Goal: Task Accomplishment & Management: Use online tool/utility

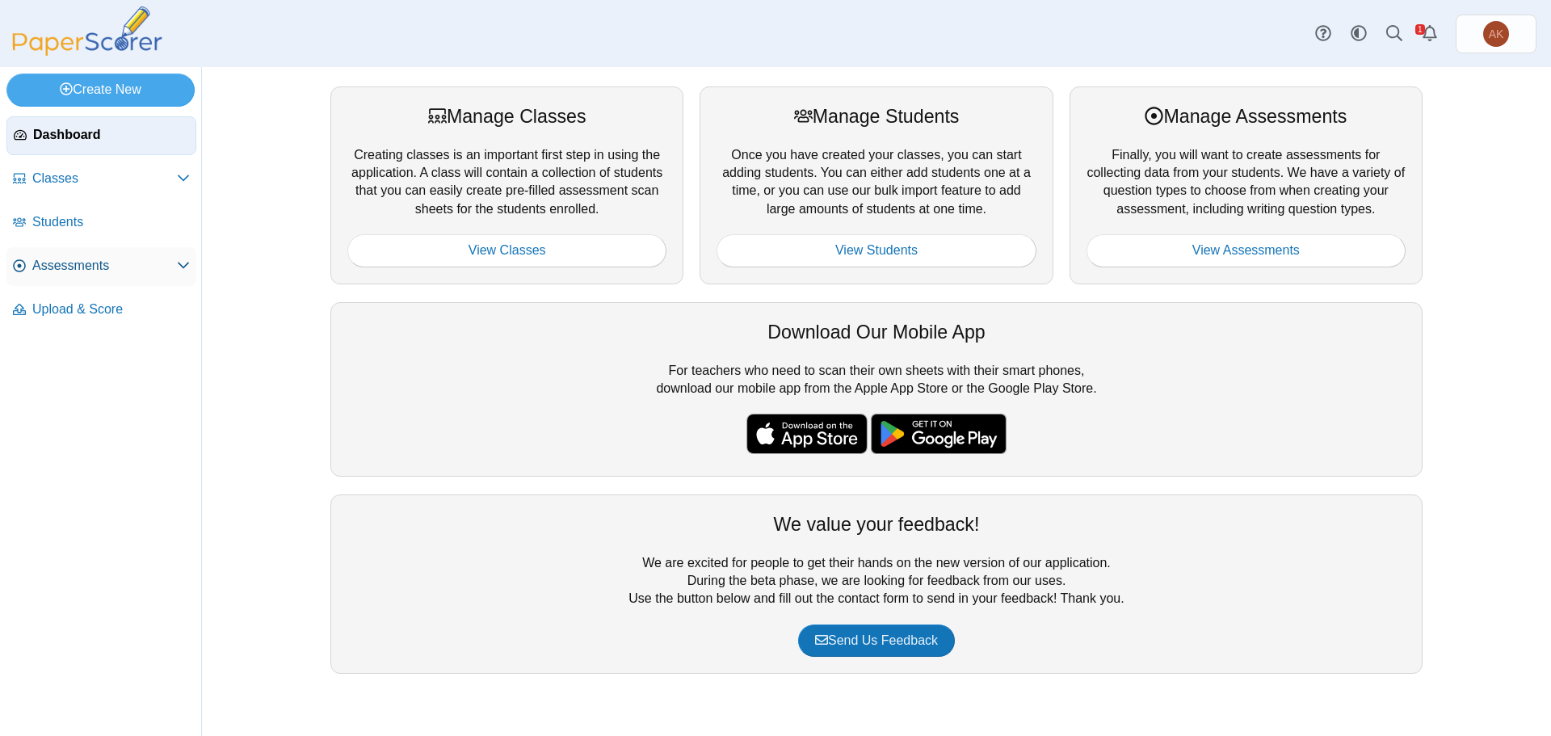
click at [97, 263] on span "Assessments" at bounding box center [104, 266] width 145 height 18
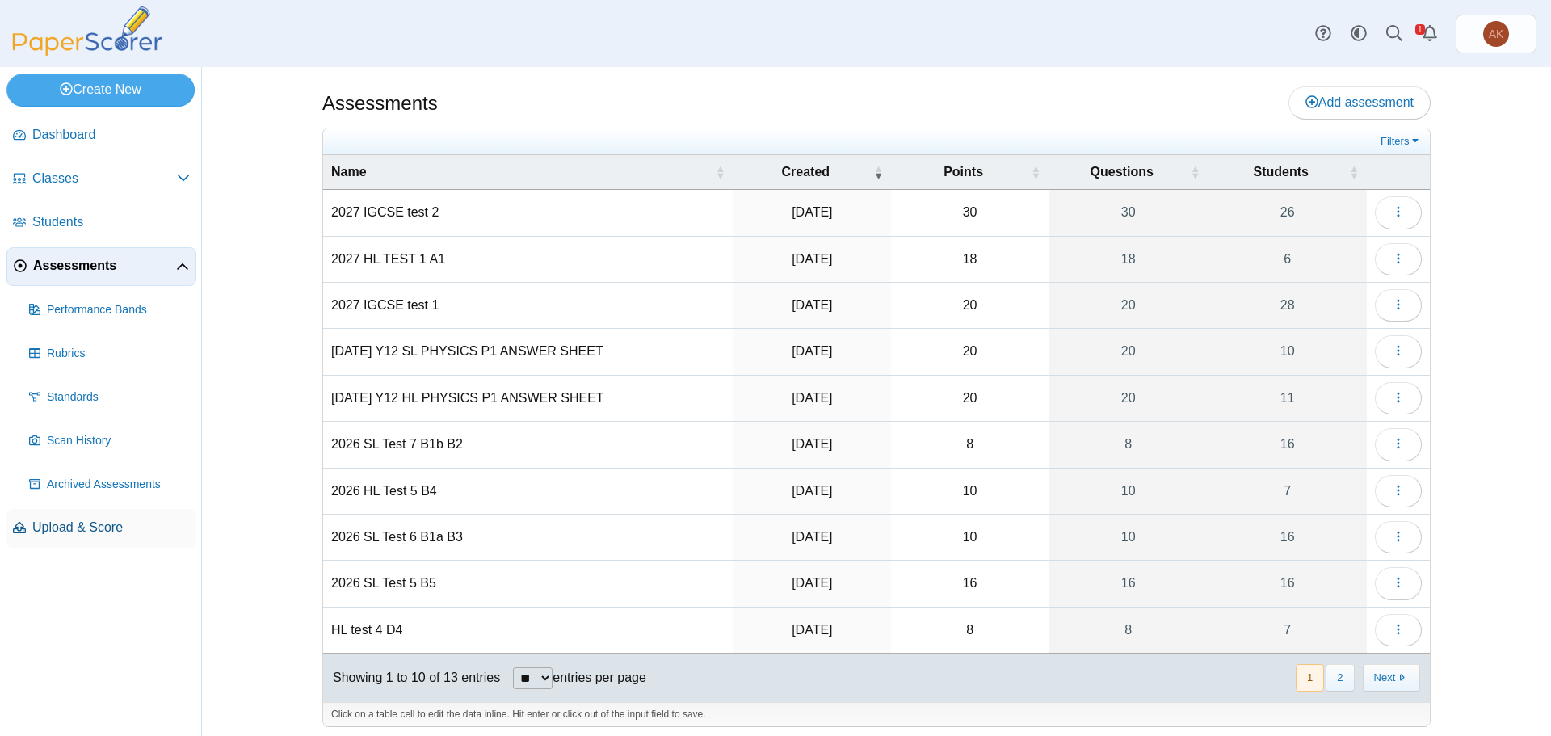
click at [102, 532] on span "Upload & Score" at bounding box center [111, 528] width 158 height 18
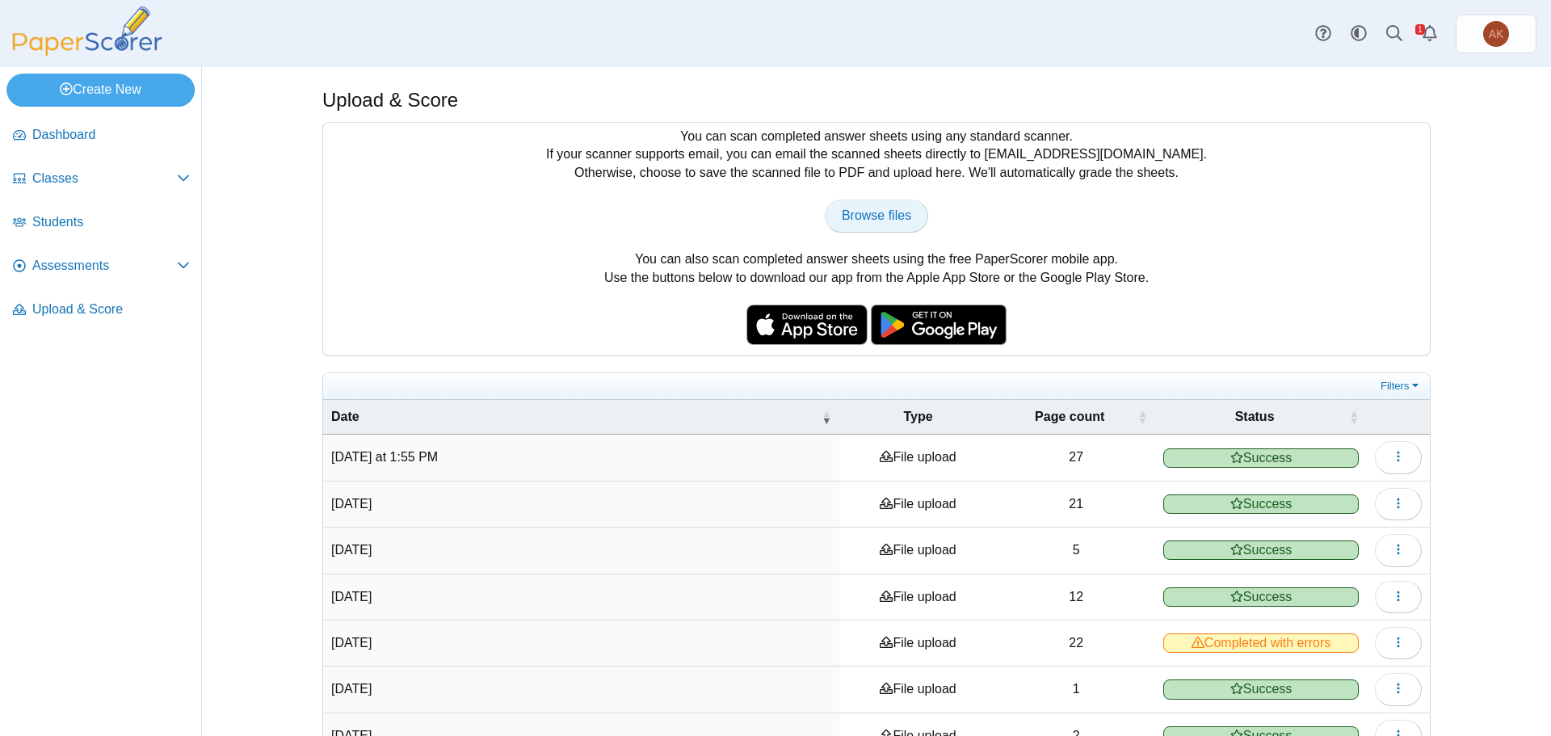
click at [869, 221] on span "Browse files" at bounding box center [876, 215] width 69 height 14
type input "**********"
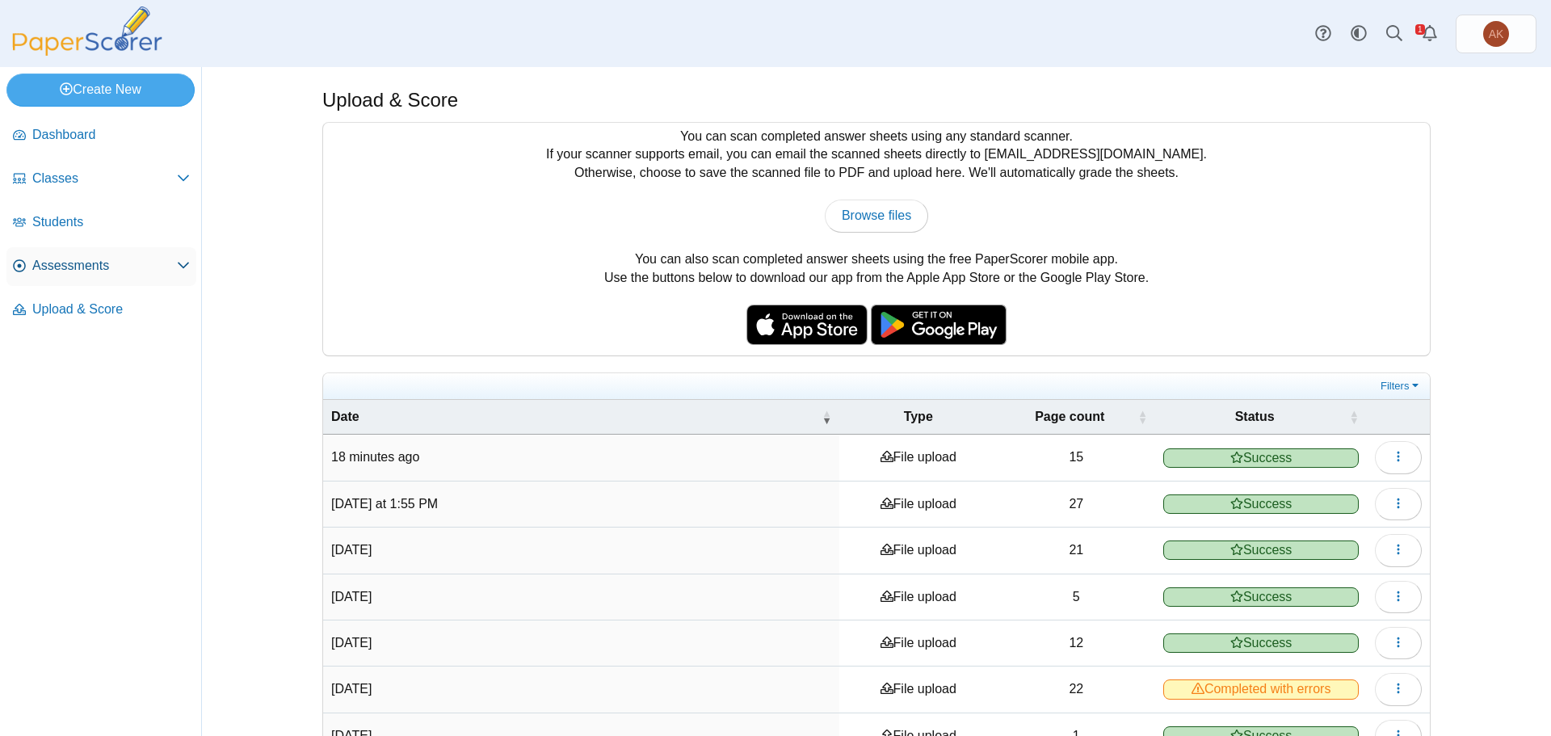
click at [105, 274] on span "Assessments" at bounding box center [104, 266] width 145 height 18
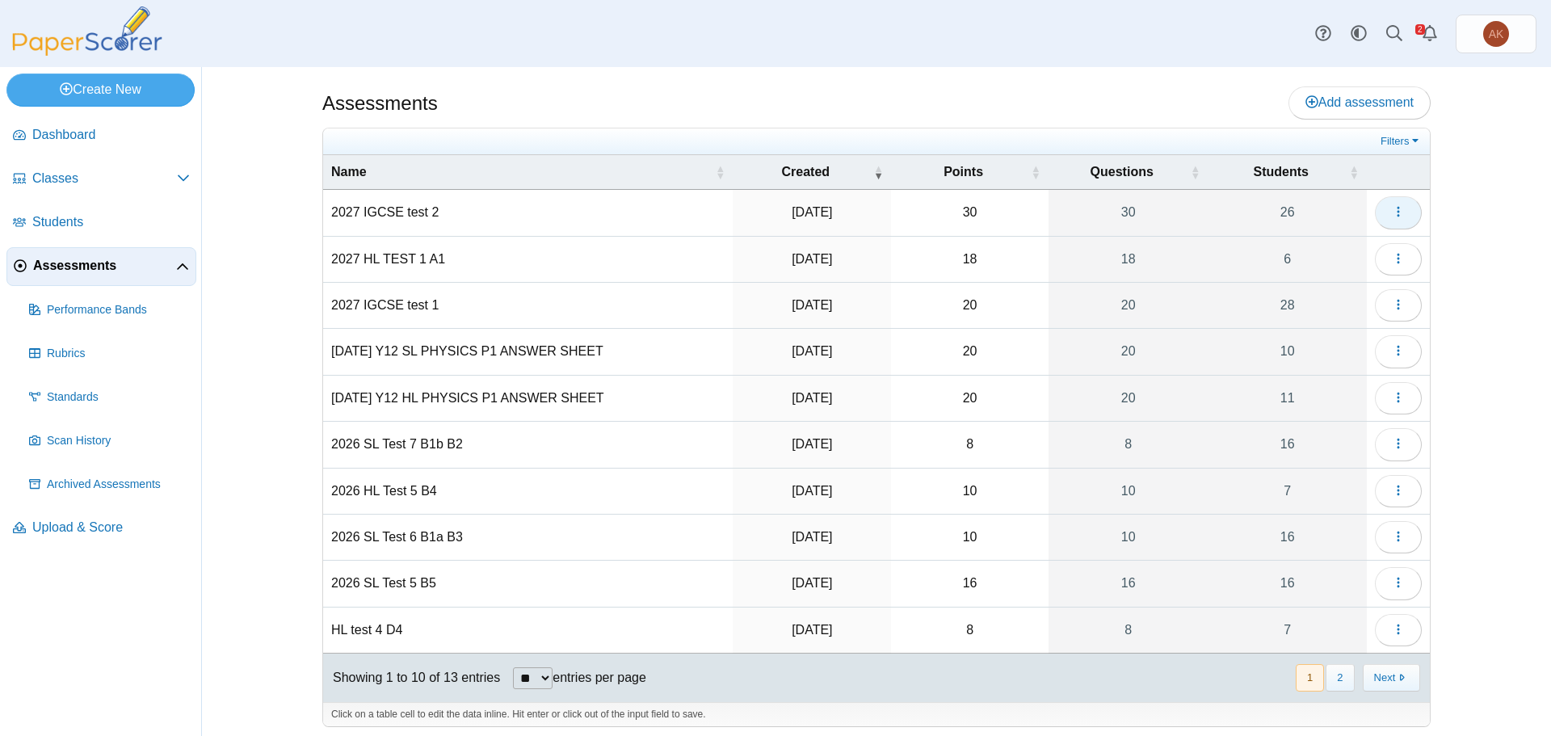
click at [1400, 202] on button "button" at bounding box center [1398, 212] width 47 height 32
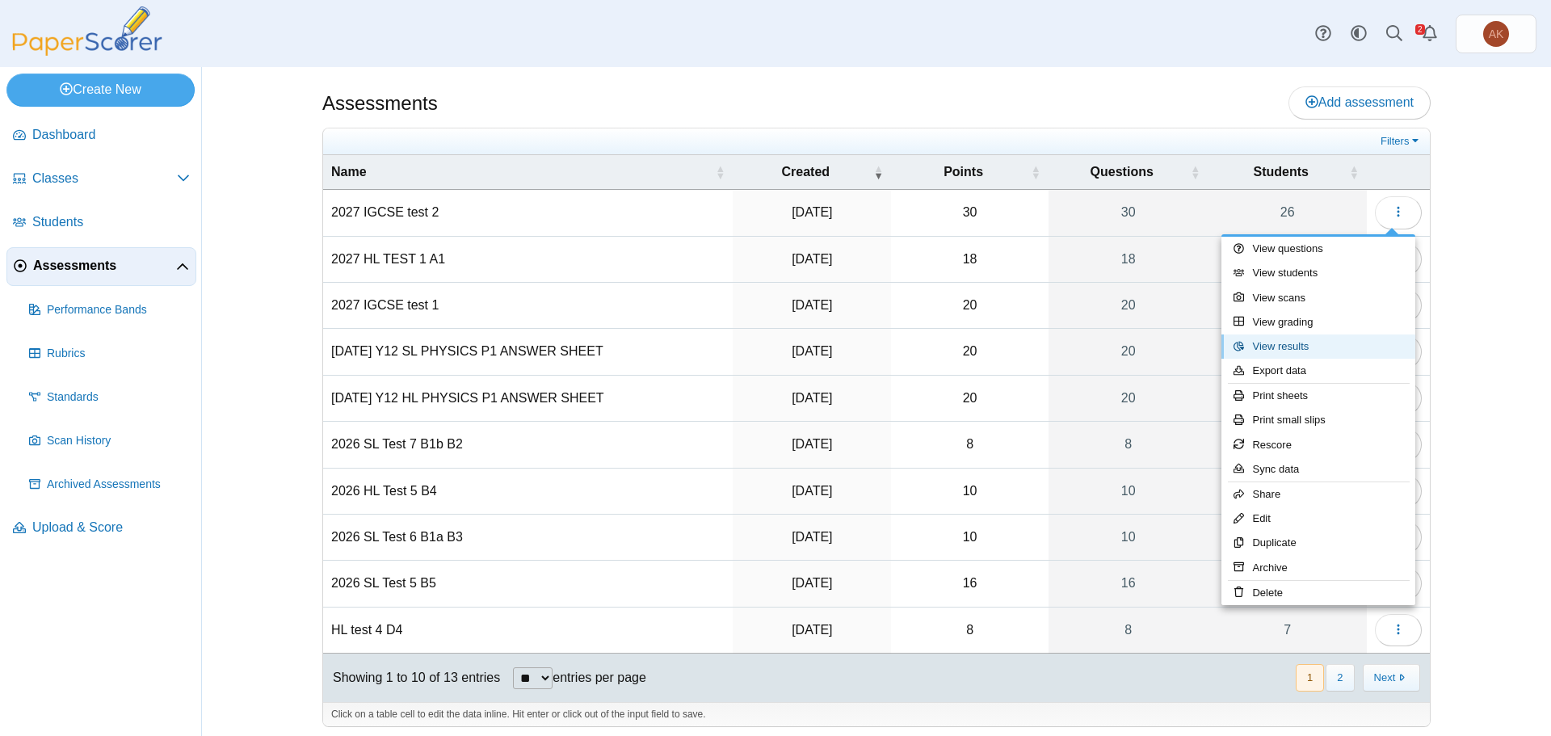
click at [1348, 351] on link "View results" at bounding box center [1318, 346] width 194 height 24
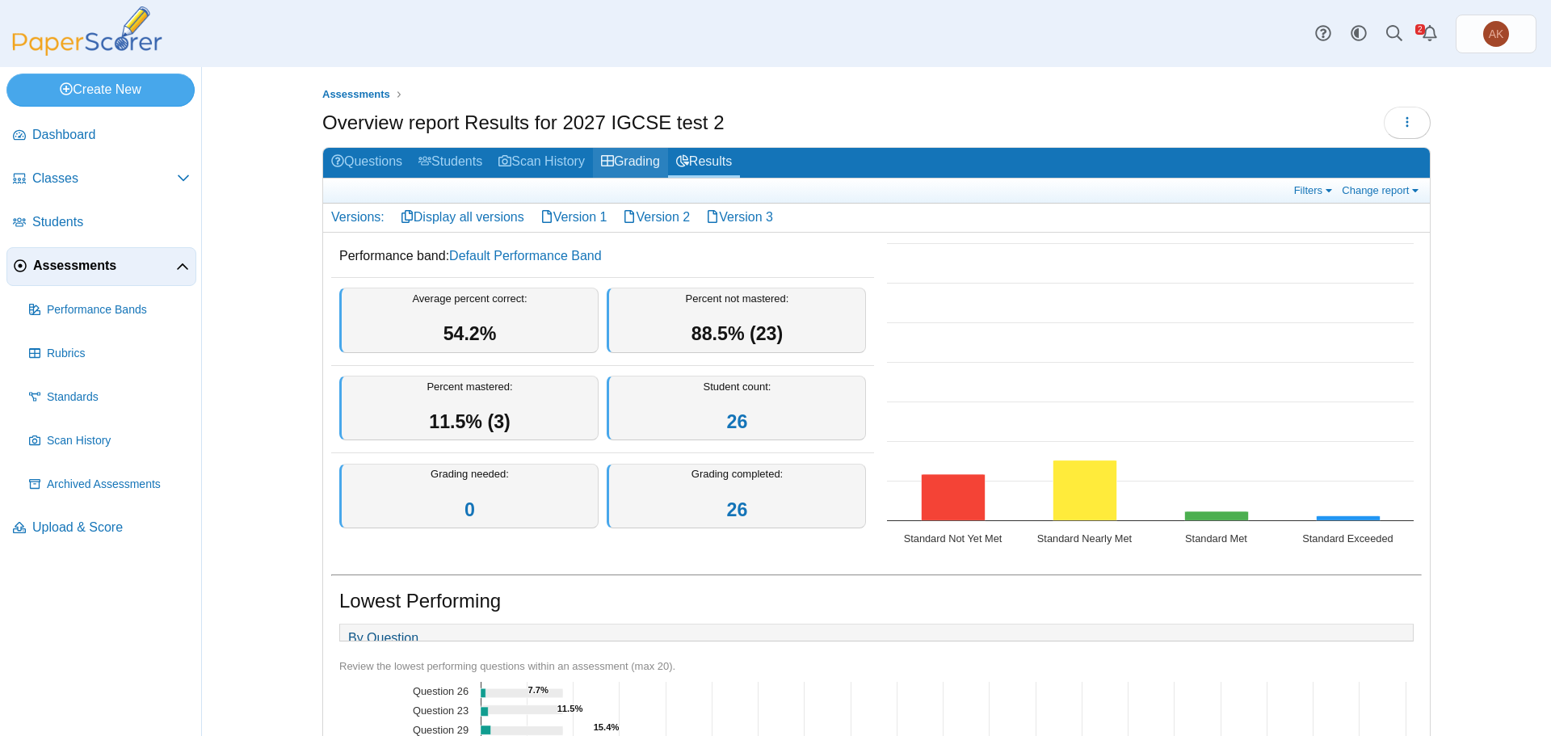
click at [653, 157] on link "Grading" at bounding box center [630, 163] width 75 height 30
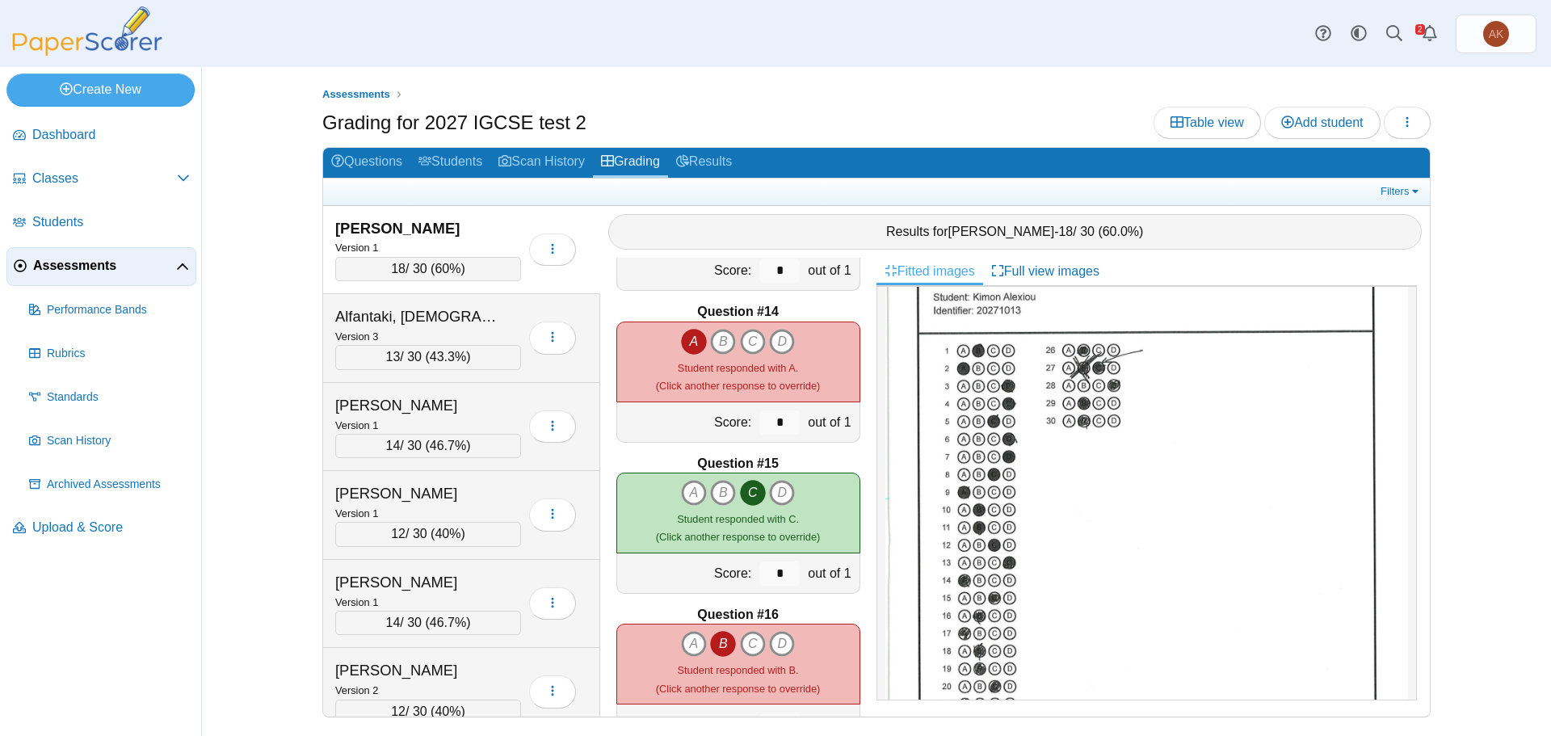
scroll to position [330, 0]
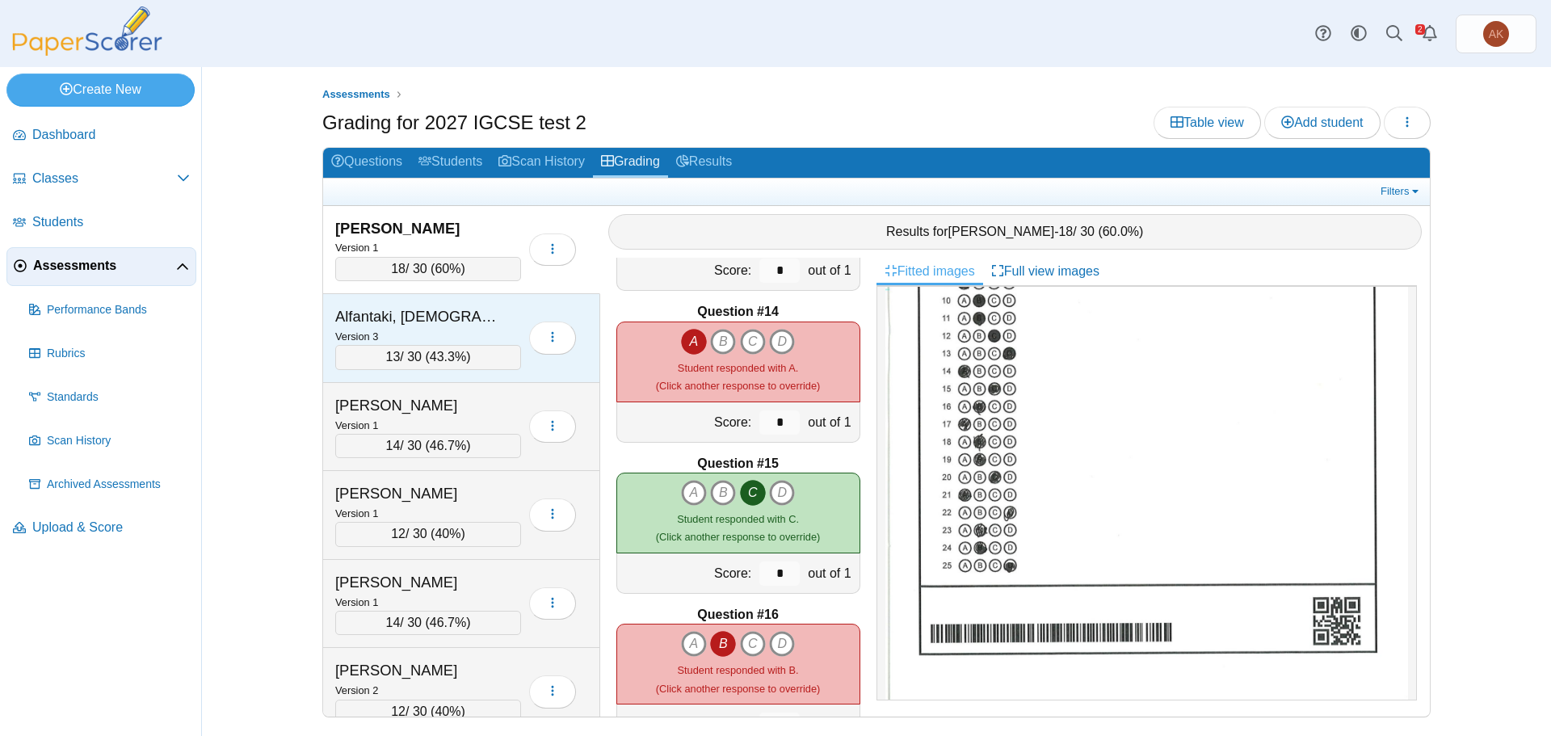
click at [431, 324] on div "Alfantaki, [DEMOGRAPHIC_DATA]" at bounding box center [416, 316] width 162 height 21
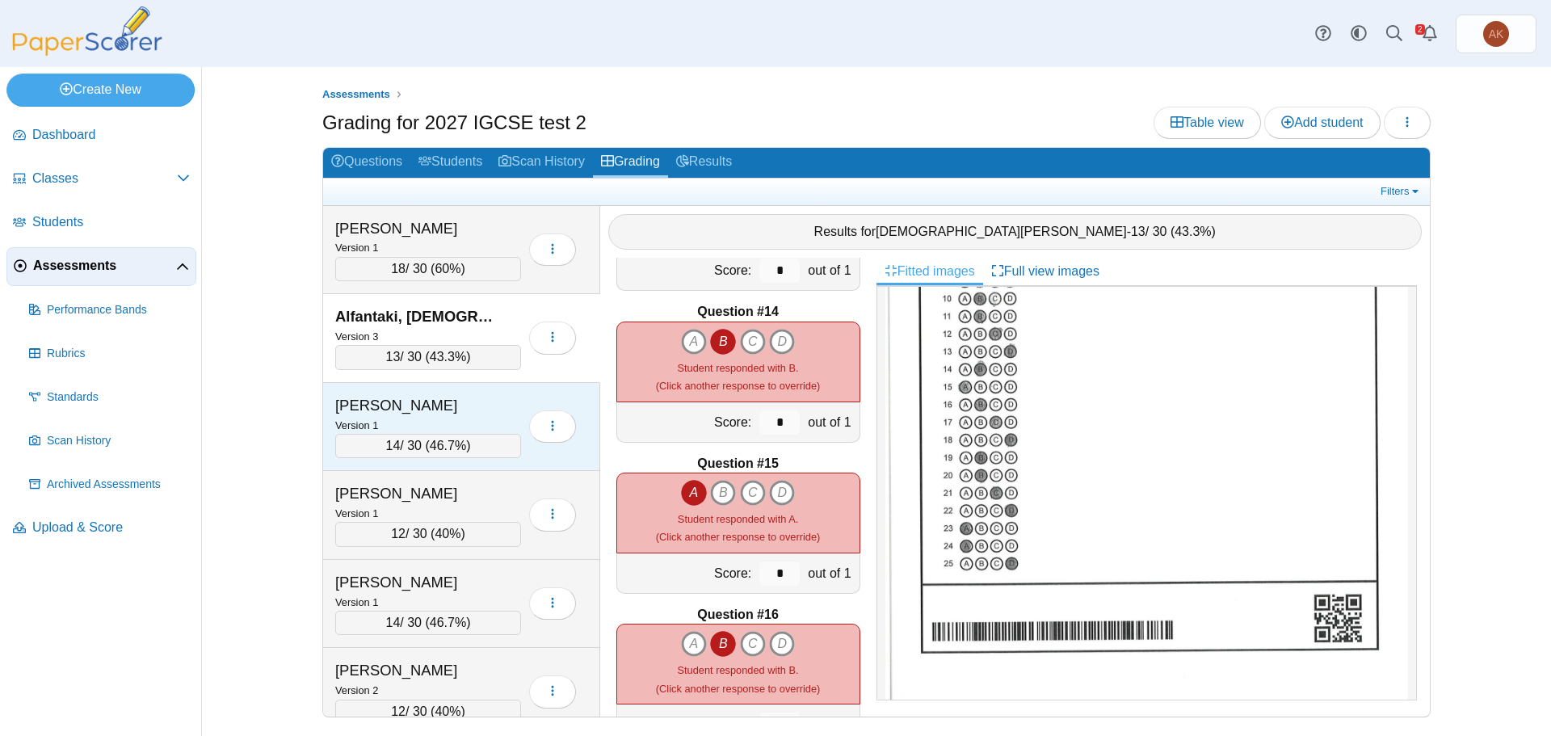
scroll to position [0, 0]
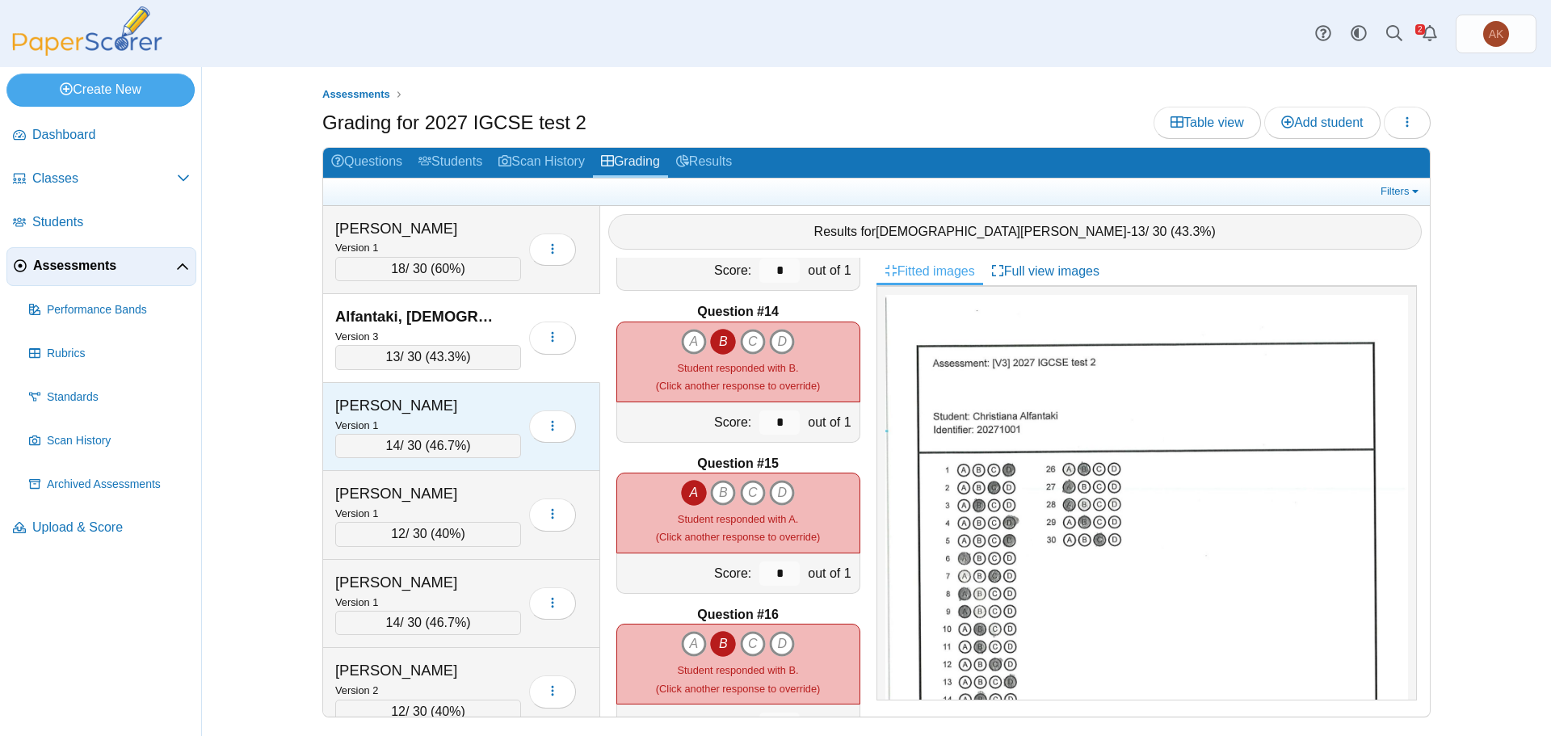
click at [435, 399] on div "[PERSON_NAME]" at bounding box center [416, 405] width 162 height 21
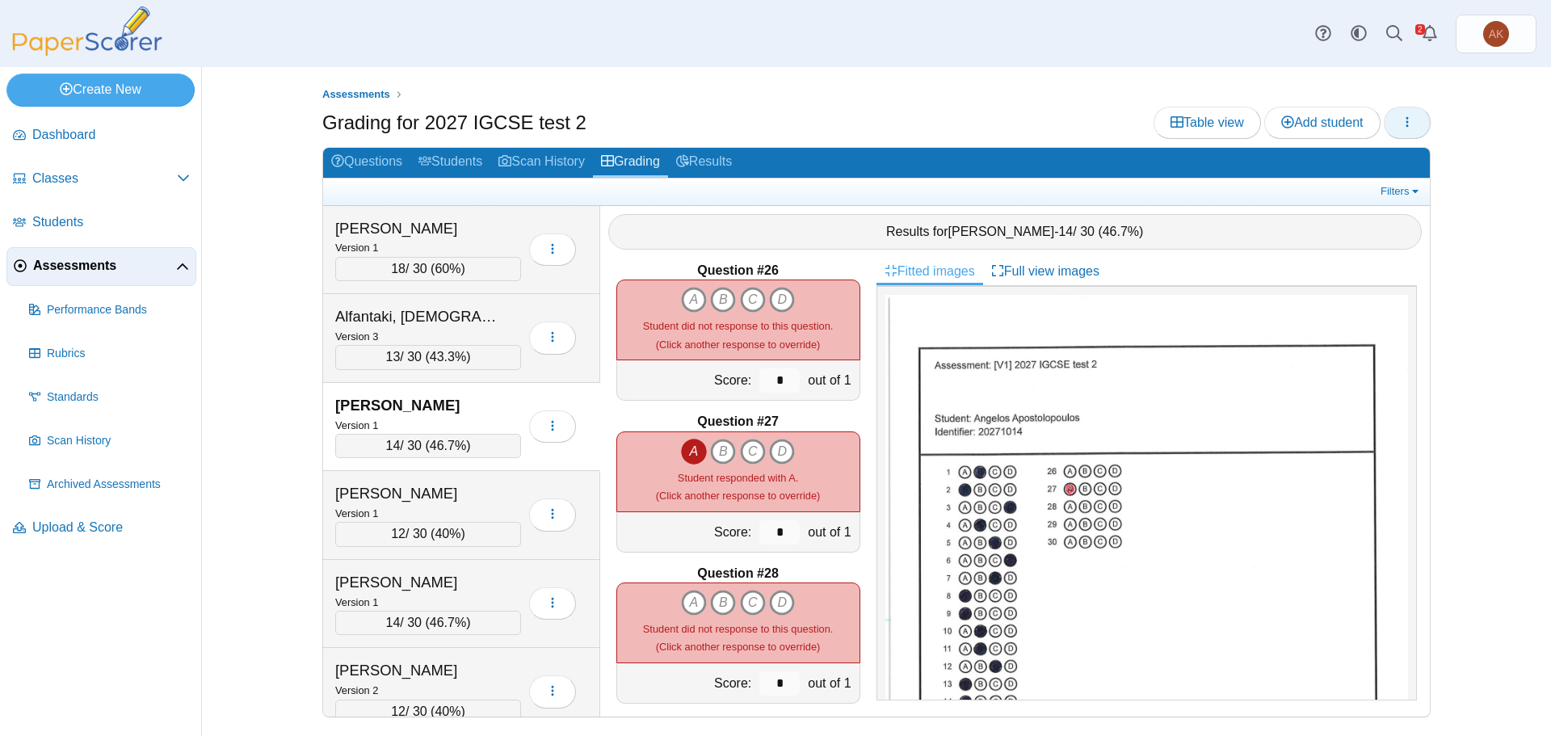
click at [1414, 122] on button "button" at bounding box center [1407, 123] width 47 height 32
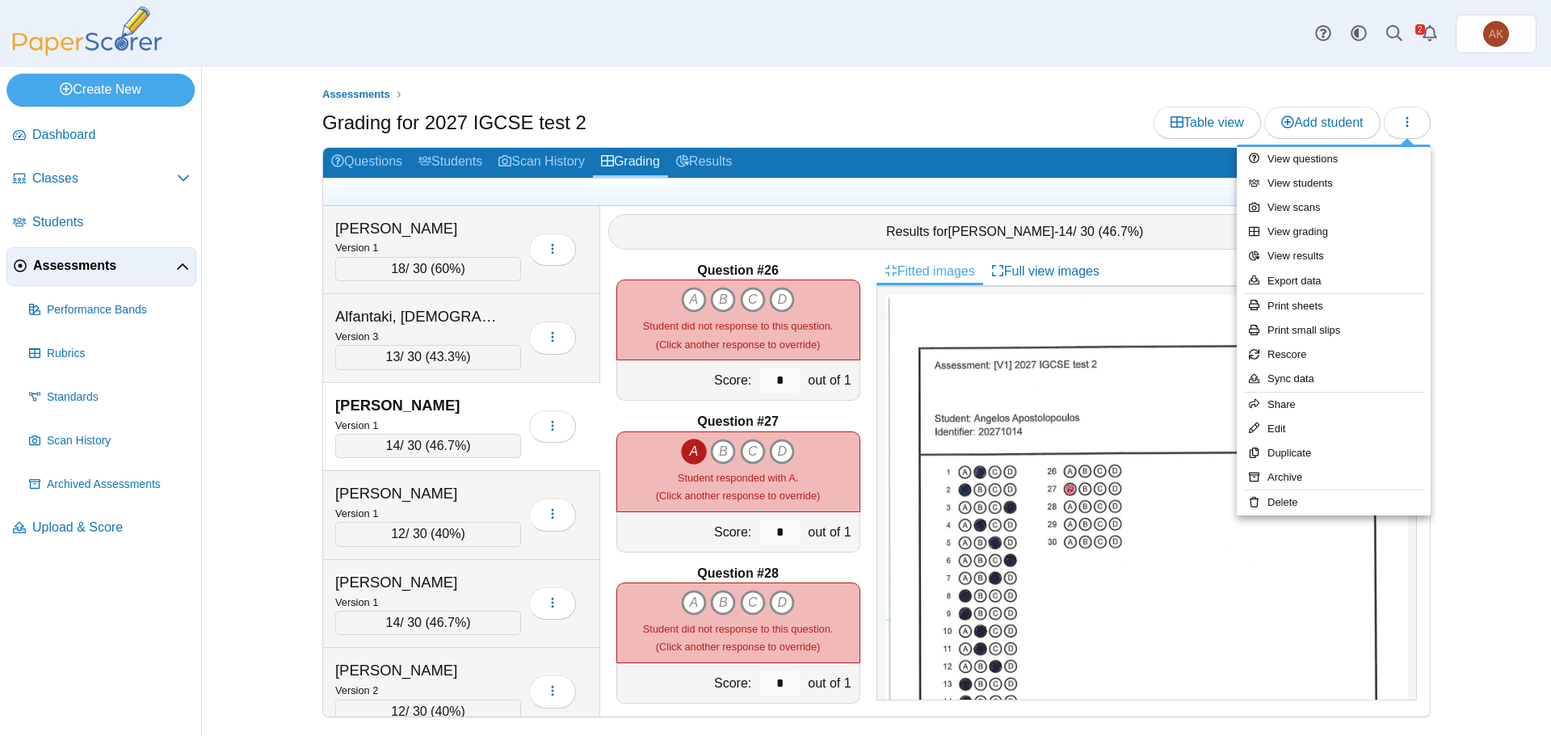
click at [1008, 127] on div "Grading for 2027 IGCSE test 2 Table view Add student" at bounding box center [876, 125] width 1108 height 36
